Goal: Information Seeking & Learning: Learn about a topic

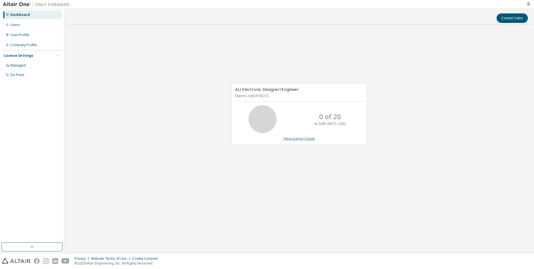
click at [289, 139] on link "View License Usage" at bounding box center [300, 138] width 32 height 5
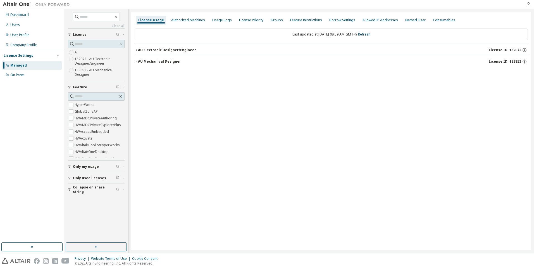
click at [137, 50] on icon "button" at bounding box center [136, 49] width 3 height 3
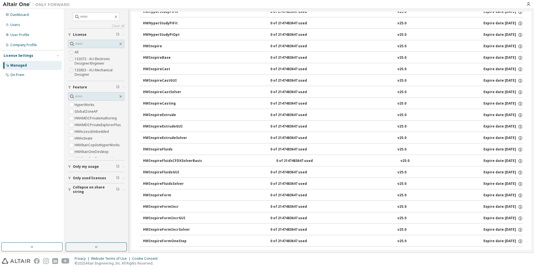
scroll to position [615, 0]
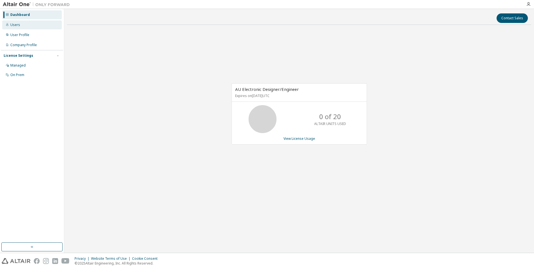
click at [15, 26] on div "Users" at bounding box center [15, 25] width 10 height 4
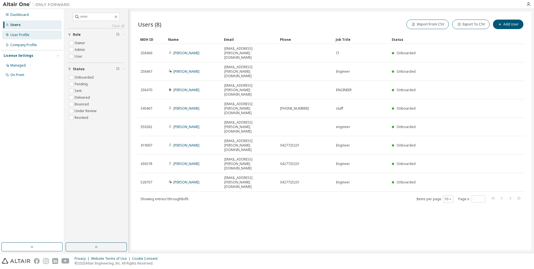
click at [23, 35] on div "User Profile" at bounding box center [19, 35] width 19 height 4
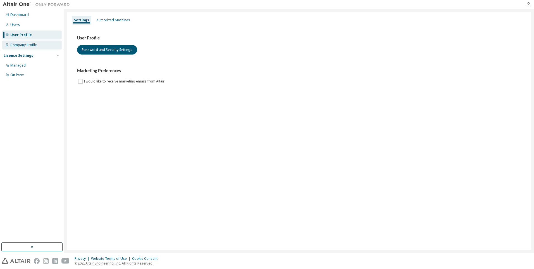
click at [22, 44] on div "Company Profile" at bounding box center [23, 45] width 27 height 4
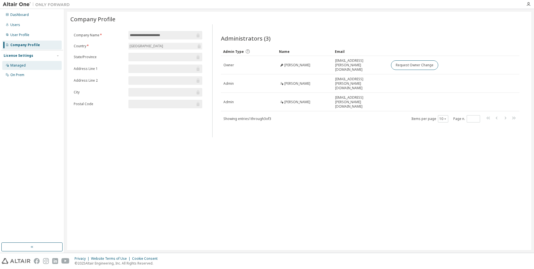
click at [20, 64] on div "Managed" at bounding box center [17, 65] width 15 height 4
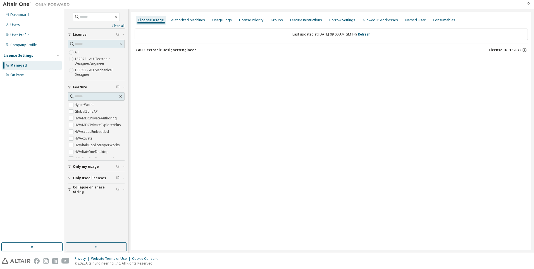
click at [137, 51] on icon "button" at bounding box center [136, 49] width 3 height 3
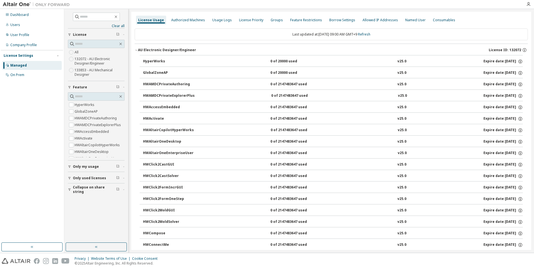
click at [163, 62] on div "HyperWorks" at bounding box center [168, 61] width 50 height 5
click at [518, 62] on icon "button" at bounding box center [520, 61] width 5 height 5
click at [345, 79] on button "HWAMDCPrivateAuthoring 0 of 2147483647 used v25.0 Expire date: 2025-12-19" at bounding box center [333, 84] width 380 height 12
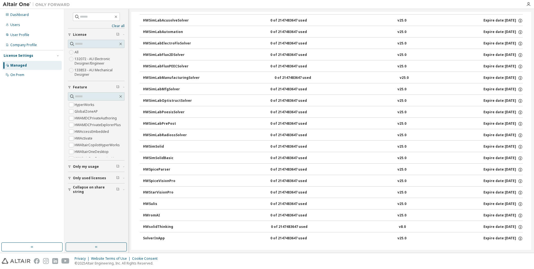
scroll to position [1328, 0]
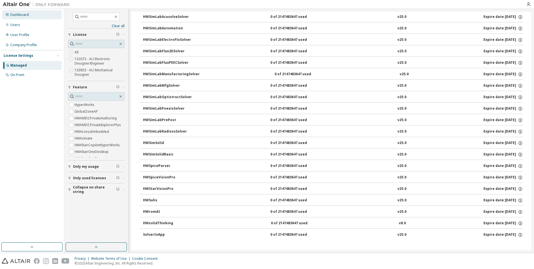
click at [29, 16] on div "Dashboard" at bounding box center [32, 14] width 60 height 9
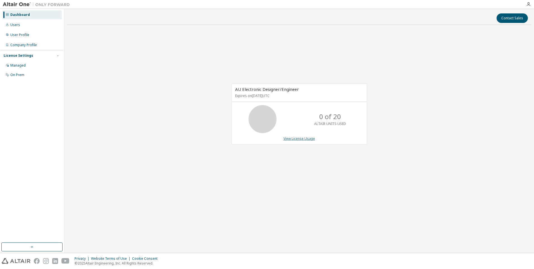
click at [295, 138] on link "View License Usage" at bounding box center [300, 138] width 32 height 5
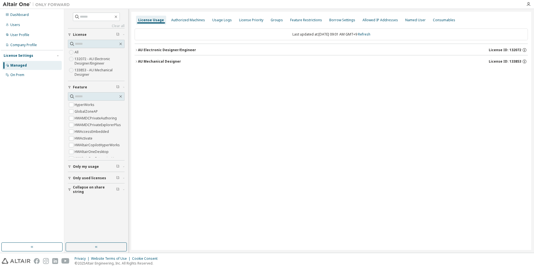
click at [71, 165] on icon "button" at bounding box center [69, 166] width 3 height 3
click at [87, 195] on span "Only used licenses" at bounding box center [89, 194] width 33 height 4
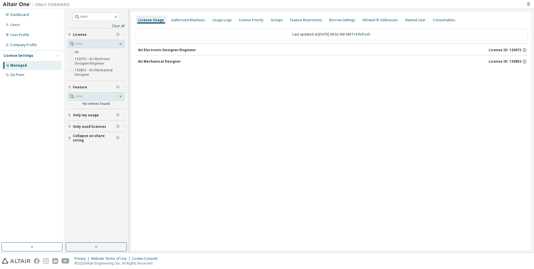
click at [163, 60] on div "AU Mechanical Designer" at bounding box center [159, 61] width 43 height 4
click at [151, 48] on div "AU Electronic Designer/Engineer" at bounding box center [167, 50] width 58 height 4
click at [154, 46] on button "AU Electronic Designer/Engineer License ID: 132072" at bounding box center [333, 50] width 390 height 12
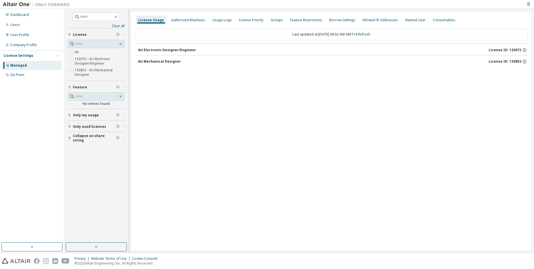
click at [154, 46] on button "AU Electronic Designer/Engineer License ID: 132072" at bounding box center [333, 50] width 390 height 12
click at [521, 51] on span "License ID: 132072" at bounding box center [505, 50] width 32 height 4
click at [77, 60] on label "132072 - AU Electronic Designer/Engineer" at bounding box center [100, 61] width 50 height 11
click at [191, 49] on div "AU Electronic Designer/Engineer" at bounding box center [167, 50] width 58 height 4
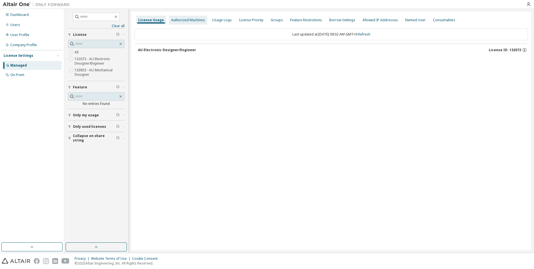
click at [186, 22] on div "Authorized Machines" at bounding box center [188, 20] width 38 height 9
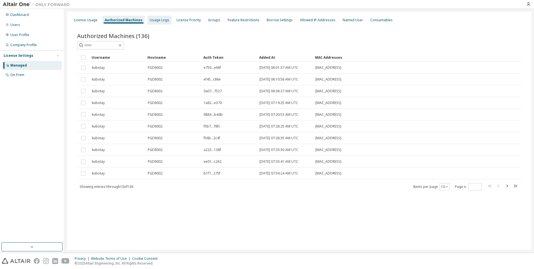
click at [160, 19] on div "Usage Logs" at bounding box center [160, 20] width 20 height 4
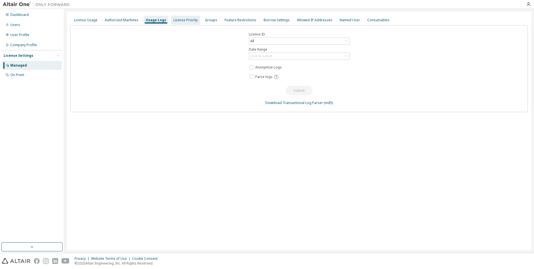
click at [180, 20] on div "License Priority" at bounding box center [186, 20] width 24 height 4
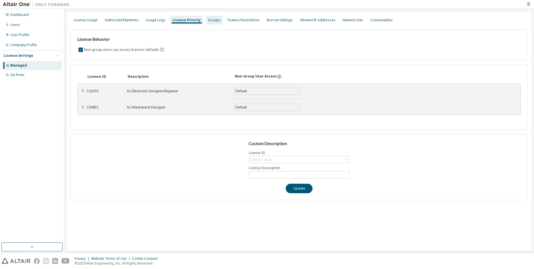
click at [209, 21] on div "Groups" at bounding box center [214, 20] width 12 height 4
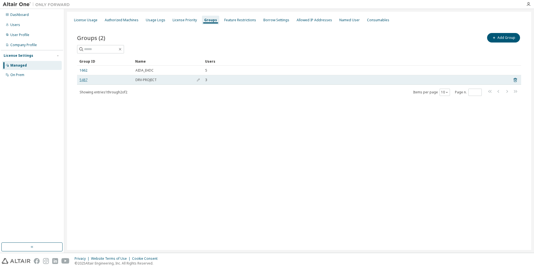
click at [82, 80] on link "5487" at bounding box center [84, 80] width 8 height 4
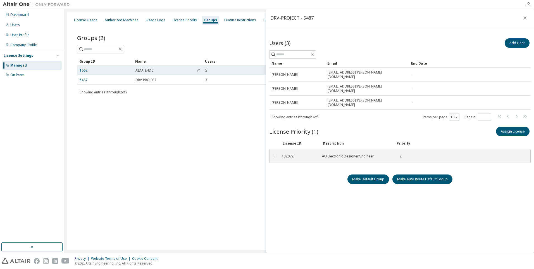
click at [127, 73] on td "1662" at bounding box center [105, 71] width 56 height 10
click at [134, 70] on td "AIDA_EHDC" at bounding box center [168, 71] width 70 height 10
click at [527, 16] on icon "button" at bounding box center [525, 18] width 4 height 4
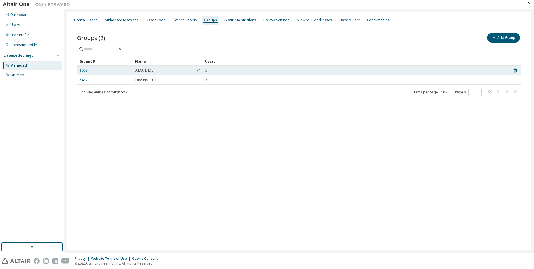
click at [80, 70] on link "1662" at bounding box center [84, 70] width 8 height 4
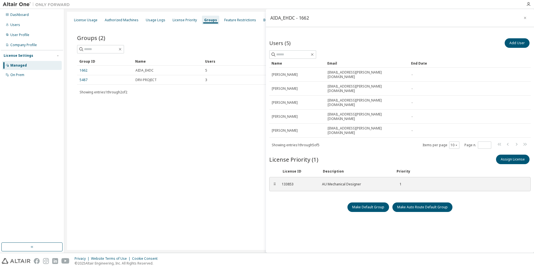
drag, startPoint x: 203, startPoint y: 124, endPoint x: 201, endPoint y: 127, distance: 3.1
click at [203, 126] on div "License Usage Authorized Machines Usage Logs License Priority Groups Feature Re…" at bounding box center [299, 131] width 464 height 238
click at [525, 18] on icon "button" at bounding box center [525, 18] width 4 height 4
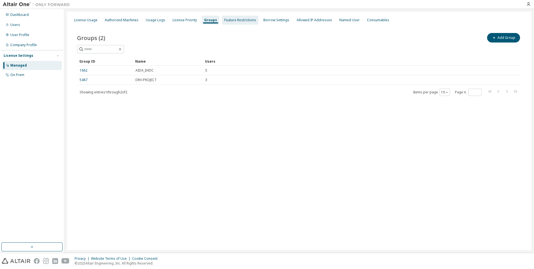
click at [233, 18] on div "Feature Restrictions" at bounding box center [240, 20] width 32 height 4
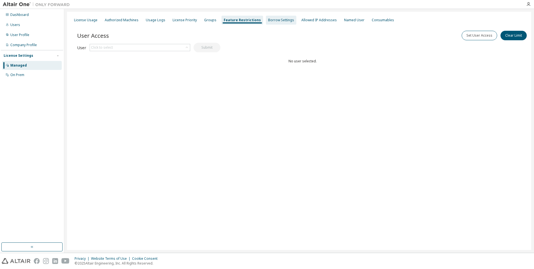
click at [277, 23] on div "Borrow Settings" at bounding box center [281, 20] width 30 height 9
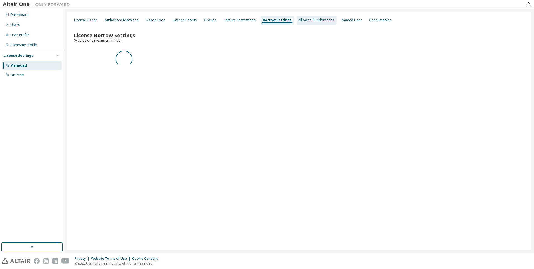
click at [299, 20] on div "Allowed IP Addresses" at bounding box center [316, 20] width 35 height 4
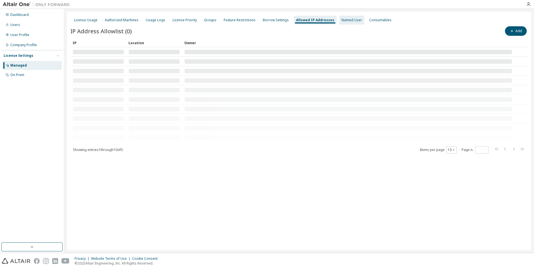
click at [342, 21] on div "Named User" at bounding box center [352, 20] width 20 height 4
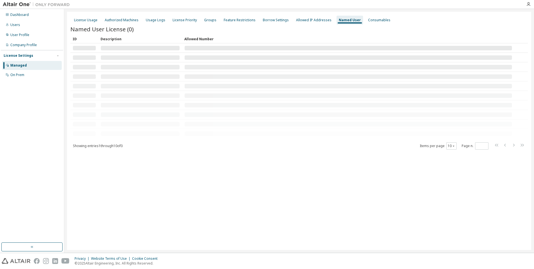
click at [357, 21] on div "License Usage Authorized Machines Usage Logs License Priority Groups Feature Re…" at bounding box center [299, 20] width 458 height 10
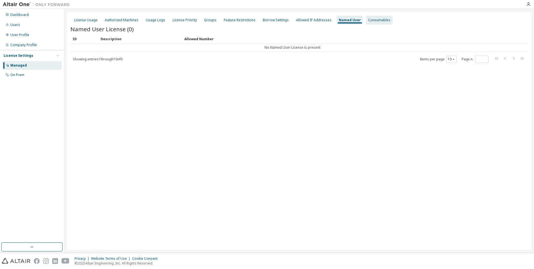
click at [368, 20] on div "Consumables" at bounding box center [379, 20] width 22 height 4
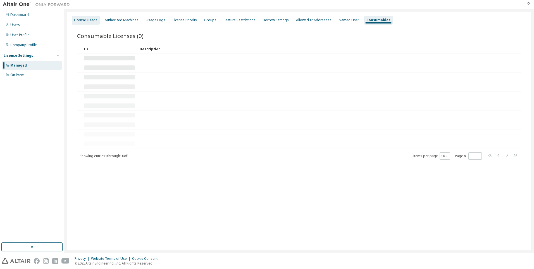
click at [88, 21] on div "License Usage" at bounding box center [85, 20] width 23 height 4
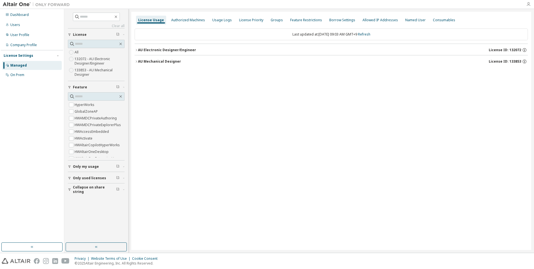
click at [530, 5] on icon "button" at bounding box center [529, 4] width 4 height 4
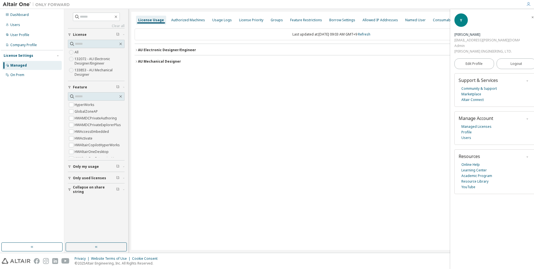
click at [198, 96] on div "License Usage Authorized Machines Usage Logs License Priority Groups Feature Re…" at bounding box center [331, 131] width 400 height 238
click at [136, 50] on icon "button" at bounding box center [136, 49] width 3 height 3
click at [134, 51] on div "License Usage Authorized Machines Usage Logs License Priority Groups Feature Re…" at bounding box center [331, 131] width 400 height 238
click at [137, 50] on icon "button" at bounding box center [136, 49] width 3 height 3
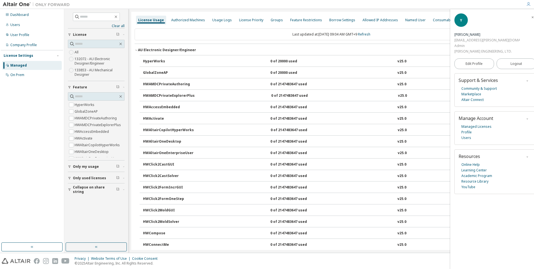
click at [71, 166] on icon "button" at bounding box center [69, 166] width 3 height 3
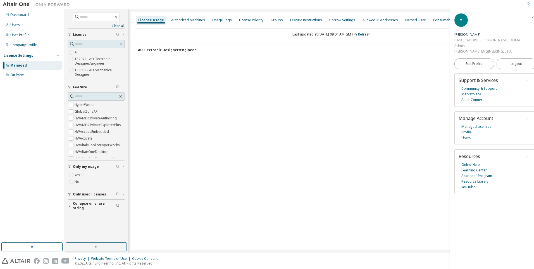
click at [179, 51] on div "AU Electronic Designer/Engineer" at bounding box center [167, 50] width 58 height 4
click at [68, 196] on button "Only used licenses" at bounding box center [96, 194] width 57 height 12
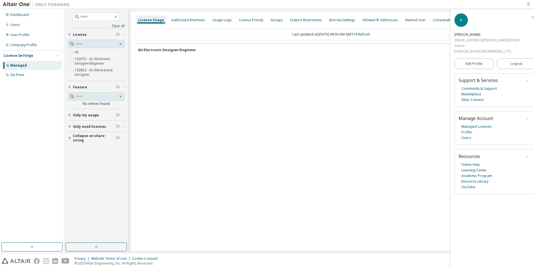
click at [70, 138] on icon "button" at bounding box center [69, 137] width 3 height 3
click at [531, 18] on icon "button" at bounding box center [532, 17] width 3 height 3
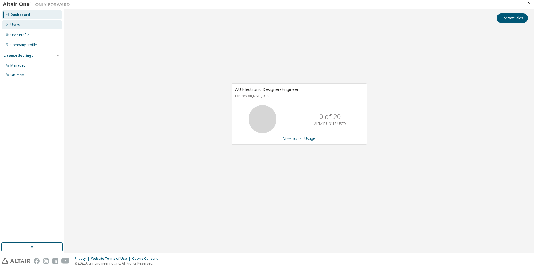
click at [21, 27] on div "Users" at bounding box center [32, 24] width 60 height 9
